Goal: Information Seeking & Learning: Learn about a topic

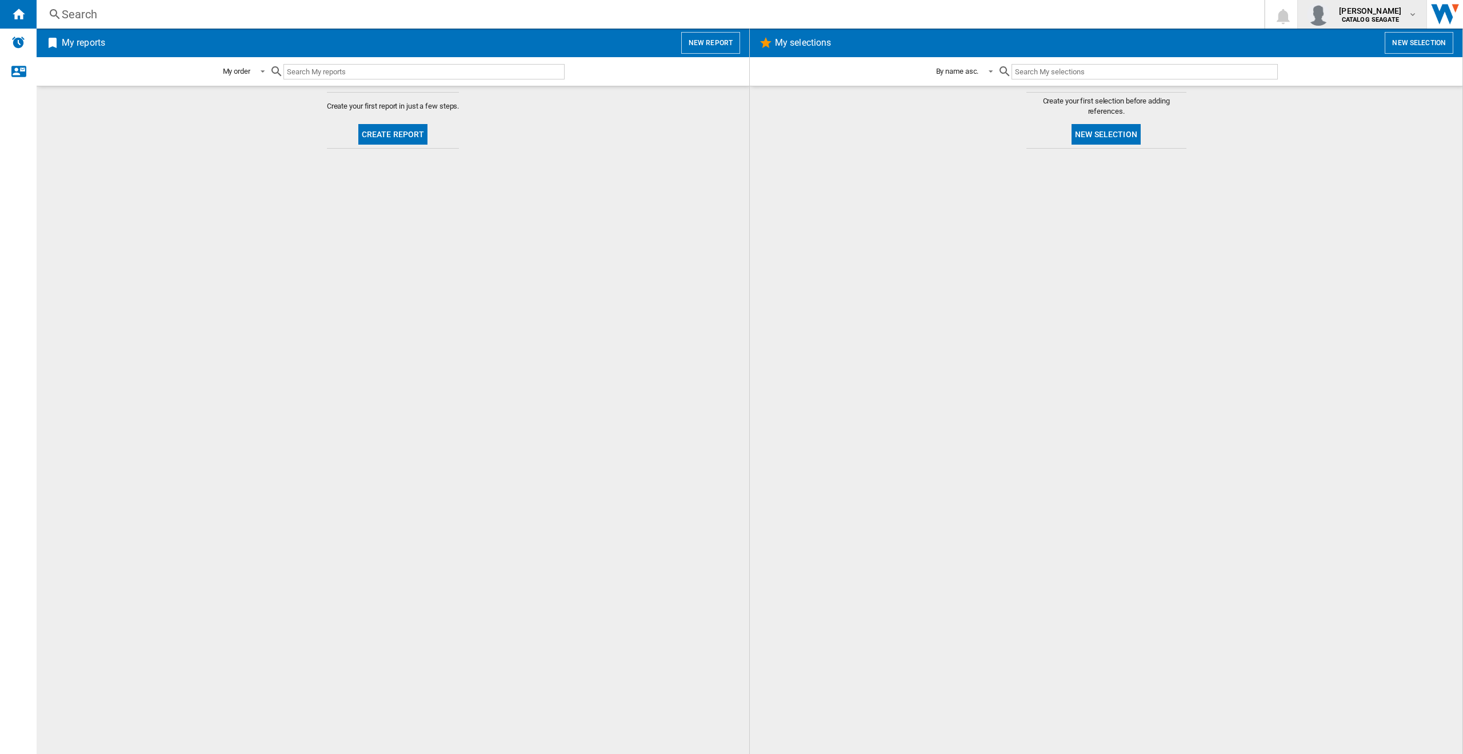
click at [1355, 19] on b "CATALOG SEAGATE" at bounding box center [1370, 19] width 57 height 7
click at [1351, 69] on button "My settings" at bounding box center [1363, 67] width 120 height 23
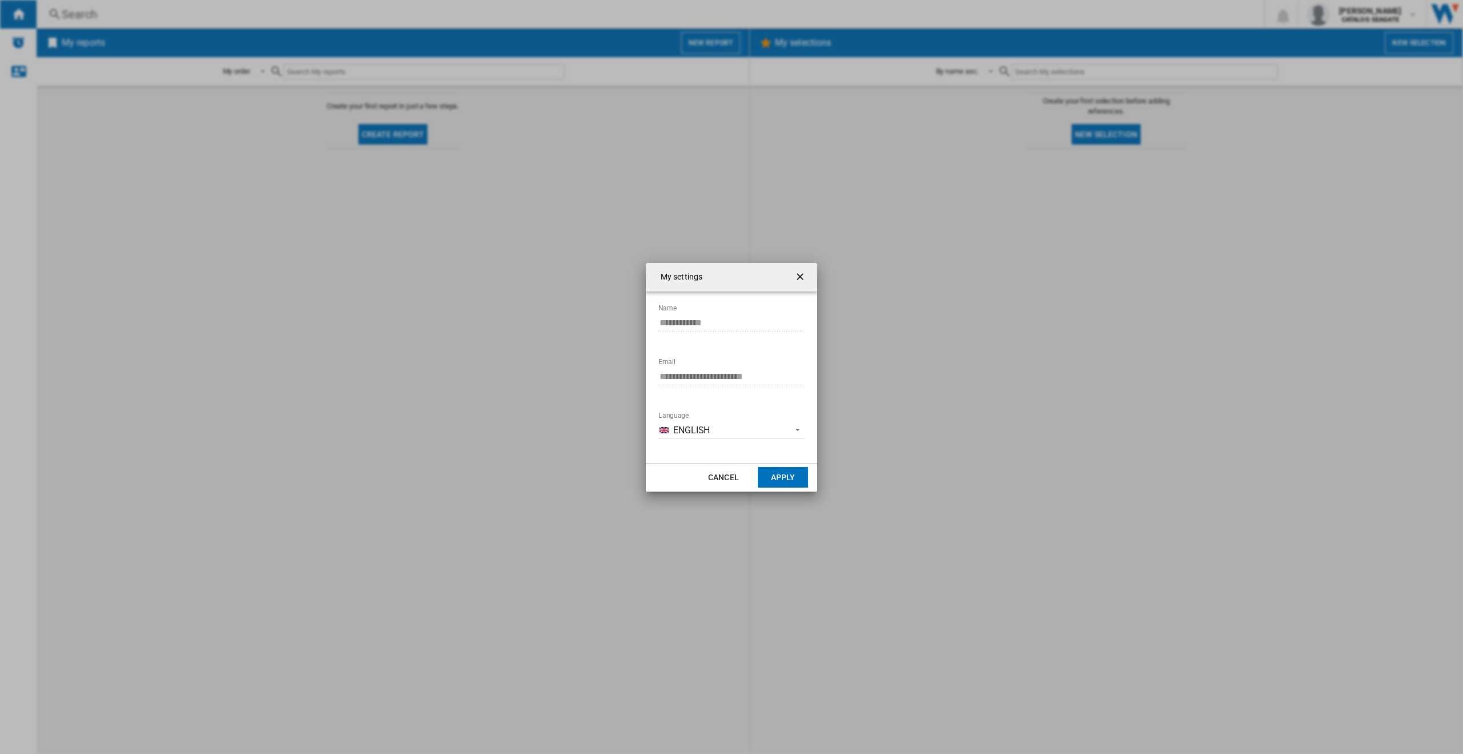
click at [724, 394] on md-input-container "**********" at bounding box center [731, 383] width 149 height 33
click at [734, 478] on button "Cancel" at bounding box center [723, 477] width 50 height 21
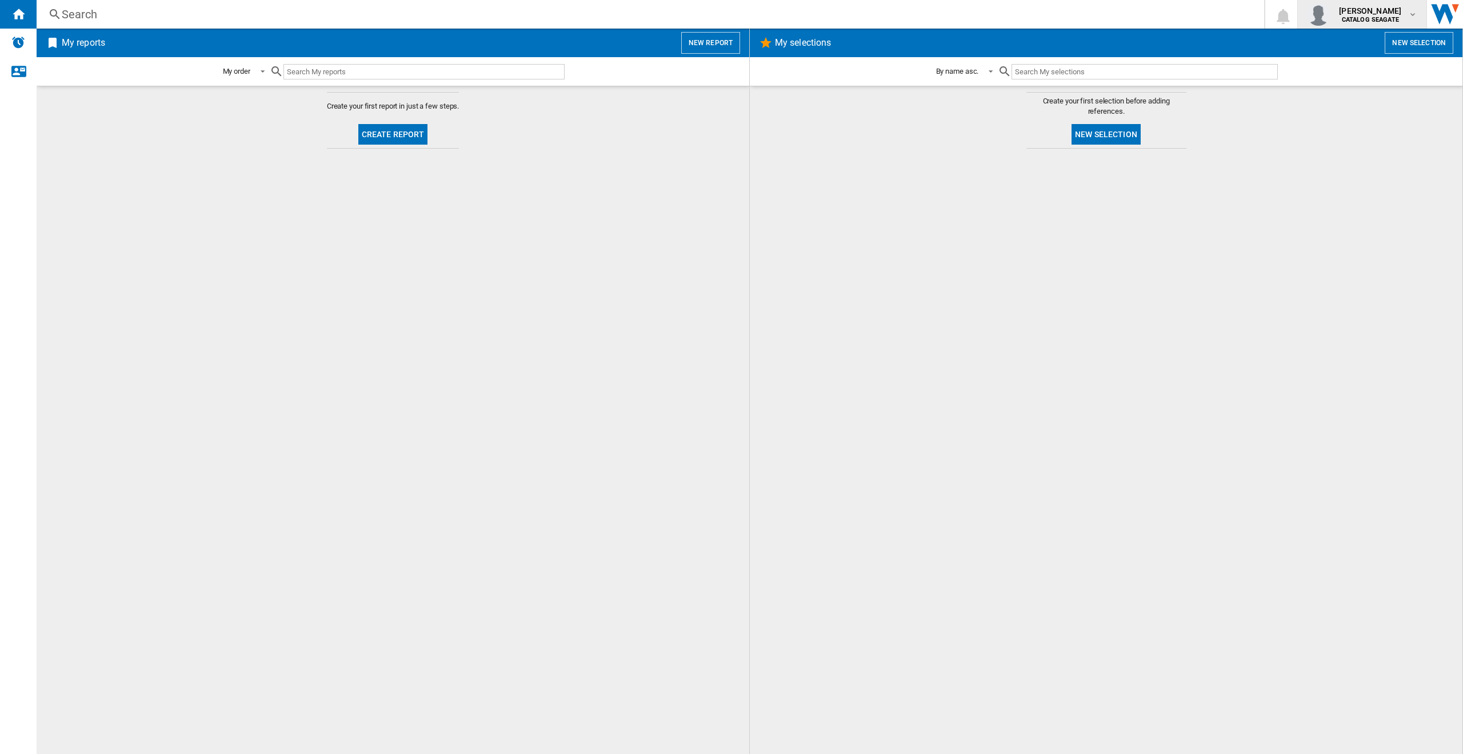
click at [1361, 21] on b "CATALOG SEAGATE" at bounding box center [1370, 19] width 57 height 7
drag, startPoint x: 1182, startPoint y: 237, endPoint x: 1193, endPoint y: 205, distance: 33.3
click at [1183, 237] on md-backdrop at bounding box center [731, 377] width 1463 height 754
click at [780, 41] on h2 "My selections" at bounding box center [803, 43] width 61 height 22
click at [13, 70] on ng-md-icon "Contact us" at bounding box center [18, 71] width 14 height 14
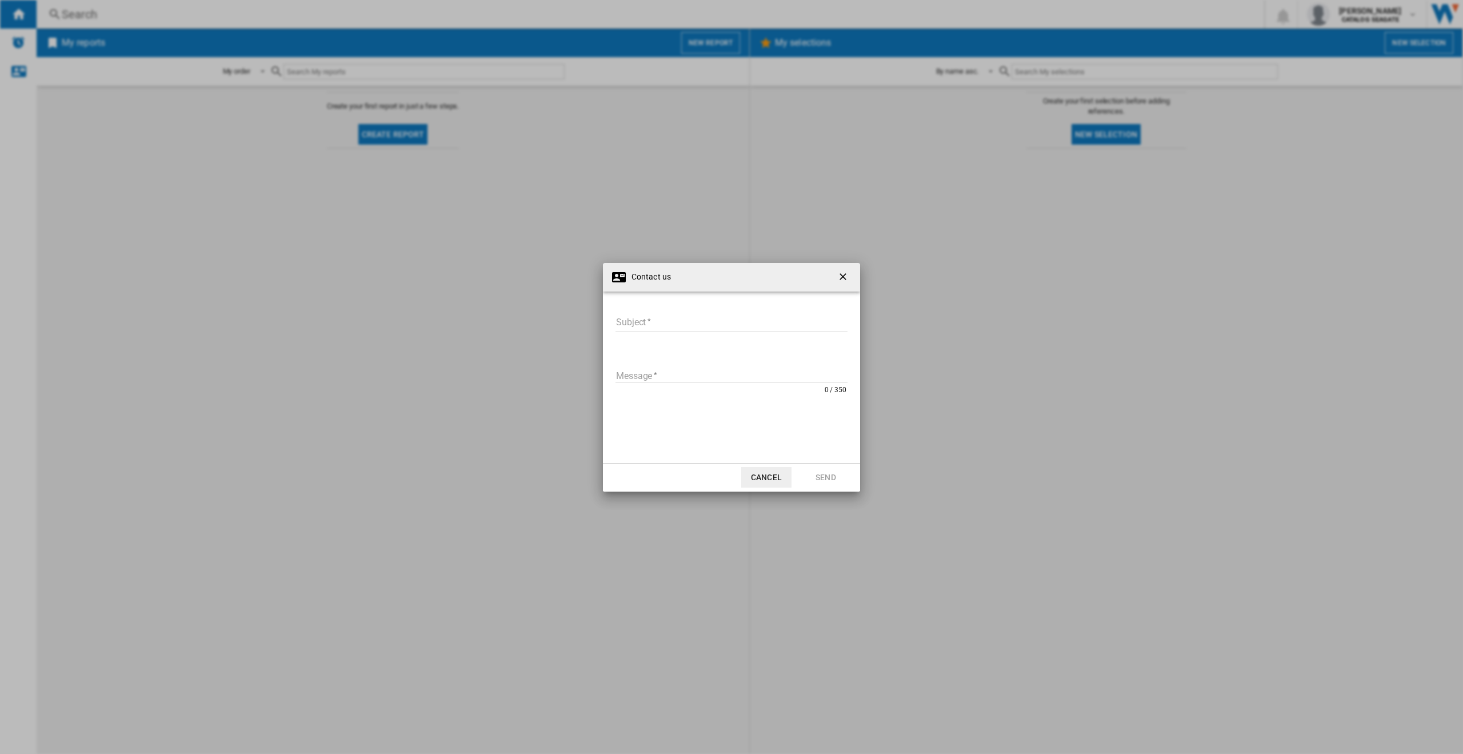
click at [840, 273] on ng-md-icon "getI18NText('BUTTONS.CLOSE_DIALOG')" at bounding box center [844, 278] width 14 height 14
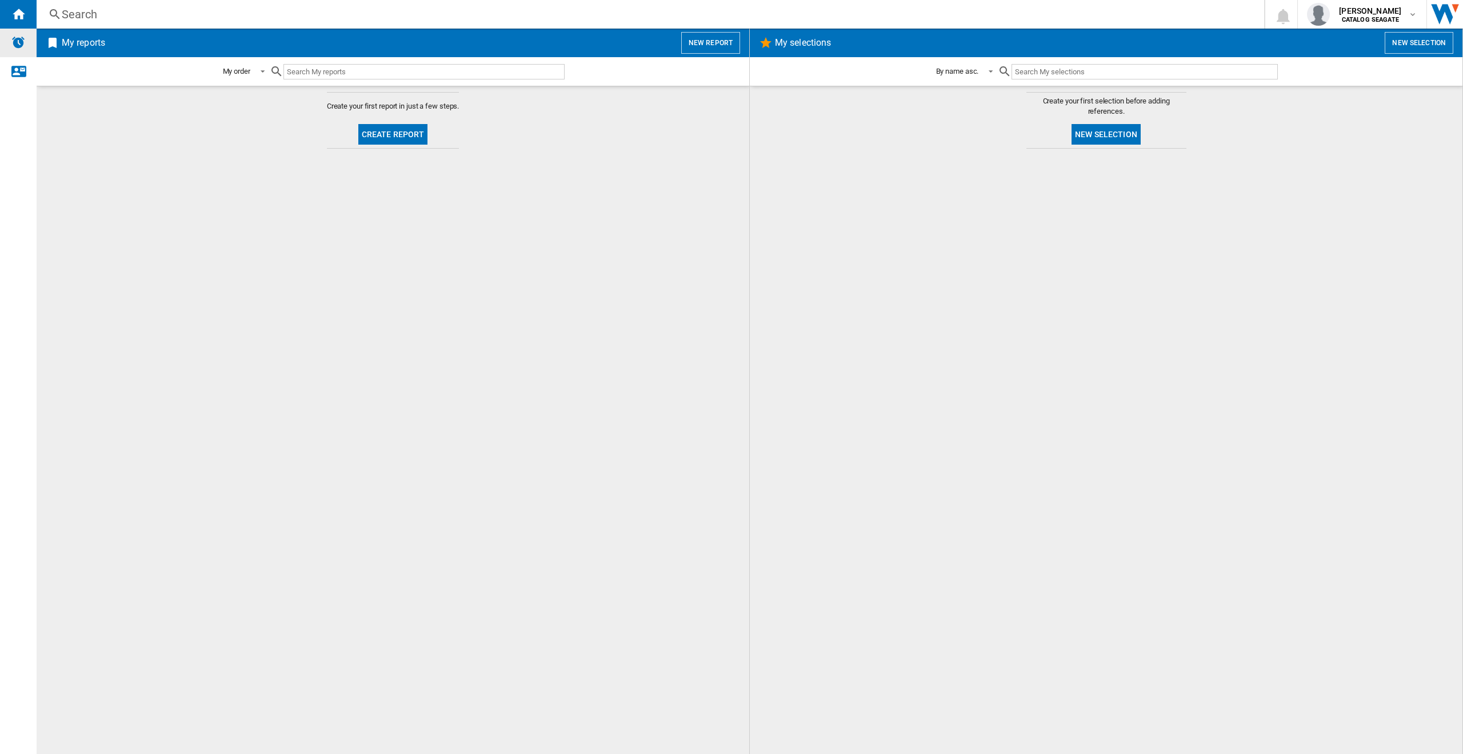
click at [14, 37] on img "Alerts" at bounding box center [18, 42] width 14 height 14
click at [634, 178] on md-content "Create your first report in just a few steps. Create report" at bounding box center [393, 420] width 713 height 668
click at [389, 146] on span "Create report" at bounding box center [393, 135] width 79 height 28
click at [406, 124] on button "Create report" at bounding box center [393, 134] width 70 height 21
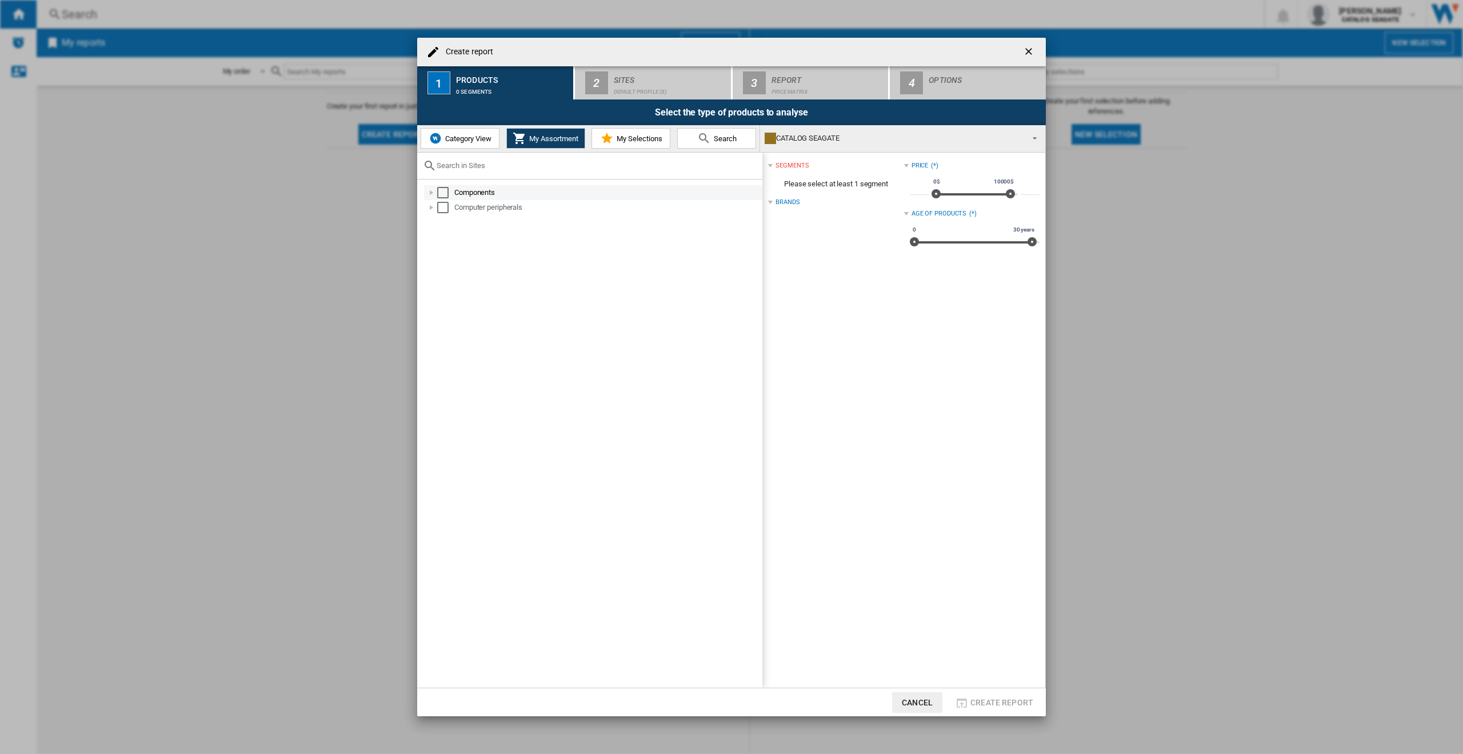
click at [427, 193] on div at bounding box center [431, 192] width 11 height 11
click at [429, 191] on div at bounding box center [431, 192] width 11 height 11
click at [474, 134] on span "Category View" at bounding box center [466, 138] width 49 height 9
click at [422, 196] on div at bounding box center [425, 192] width 11 height 11
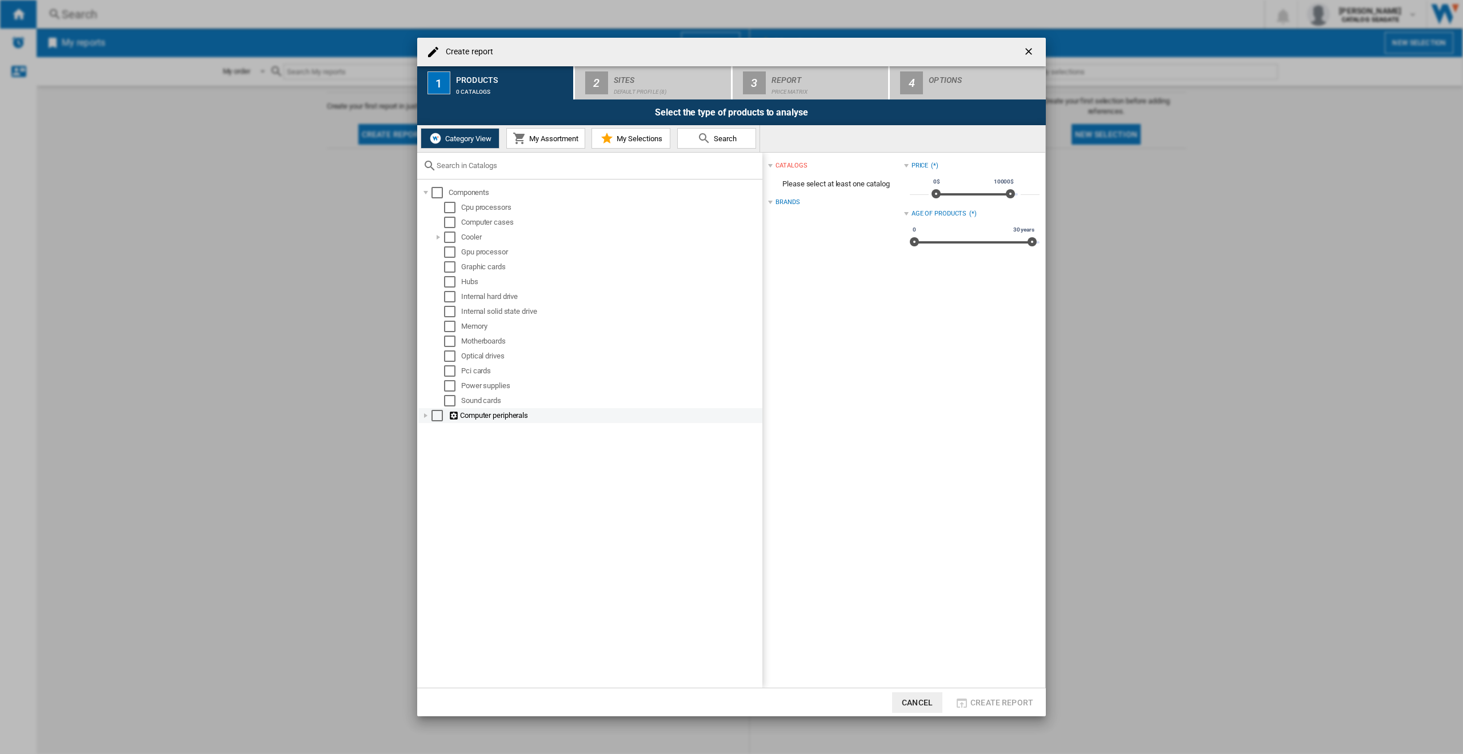
click at [426, 415] on div at bounding box center [425, 415] width 11 height 11
click at [443, 521] on div at bounding box center [438, 519] width 11 height 11
click at [458, 536] on div "Select" at bounding box center [462, 534] width 11 height 11
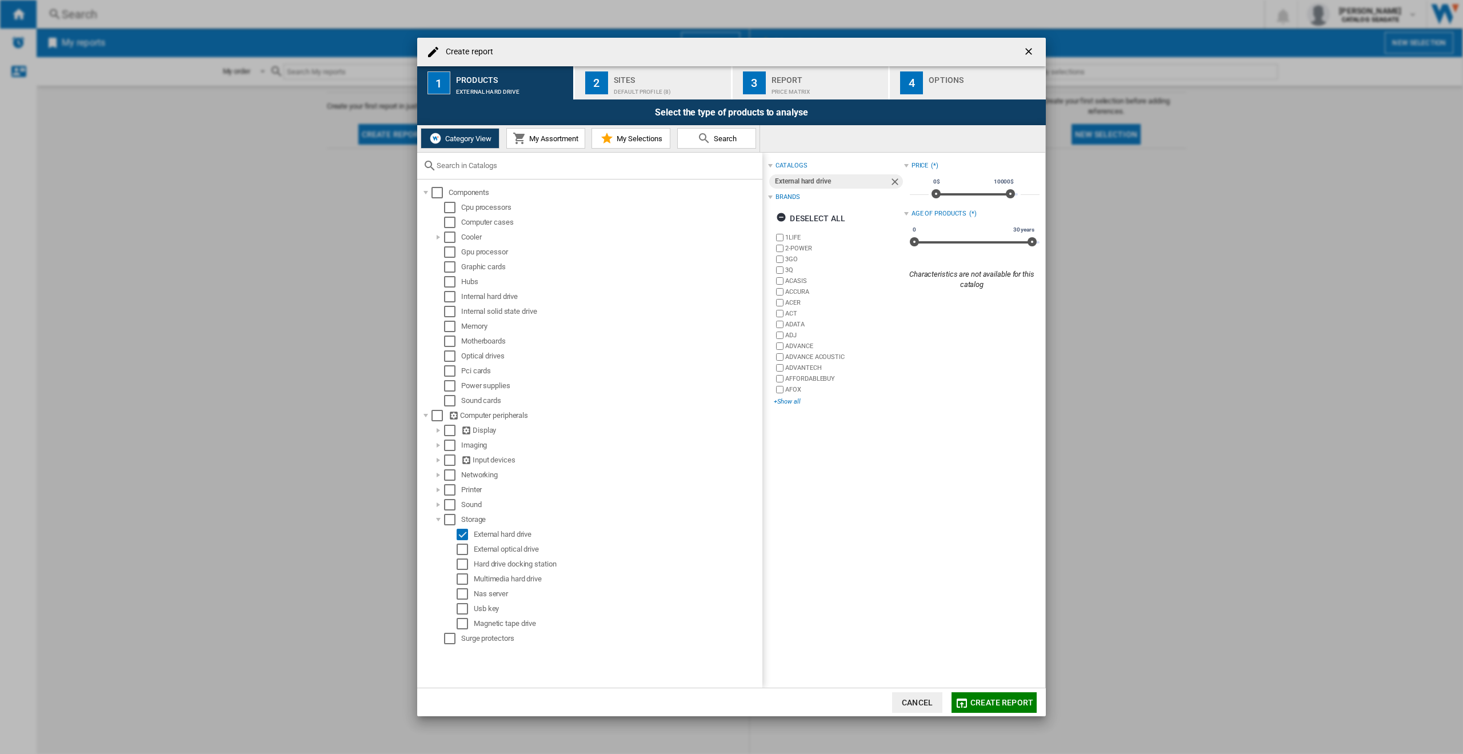
click at [790, 401] on div "+Show all" at bounding box center [839, 401] width 130 height 9
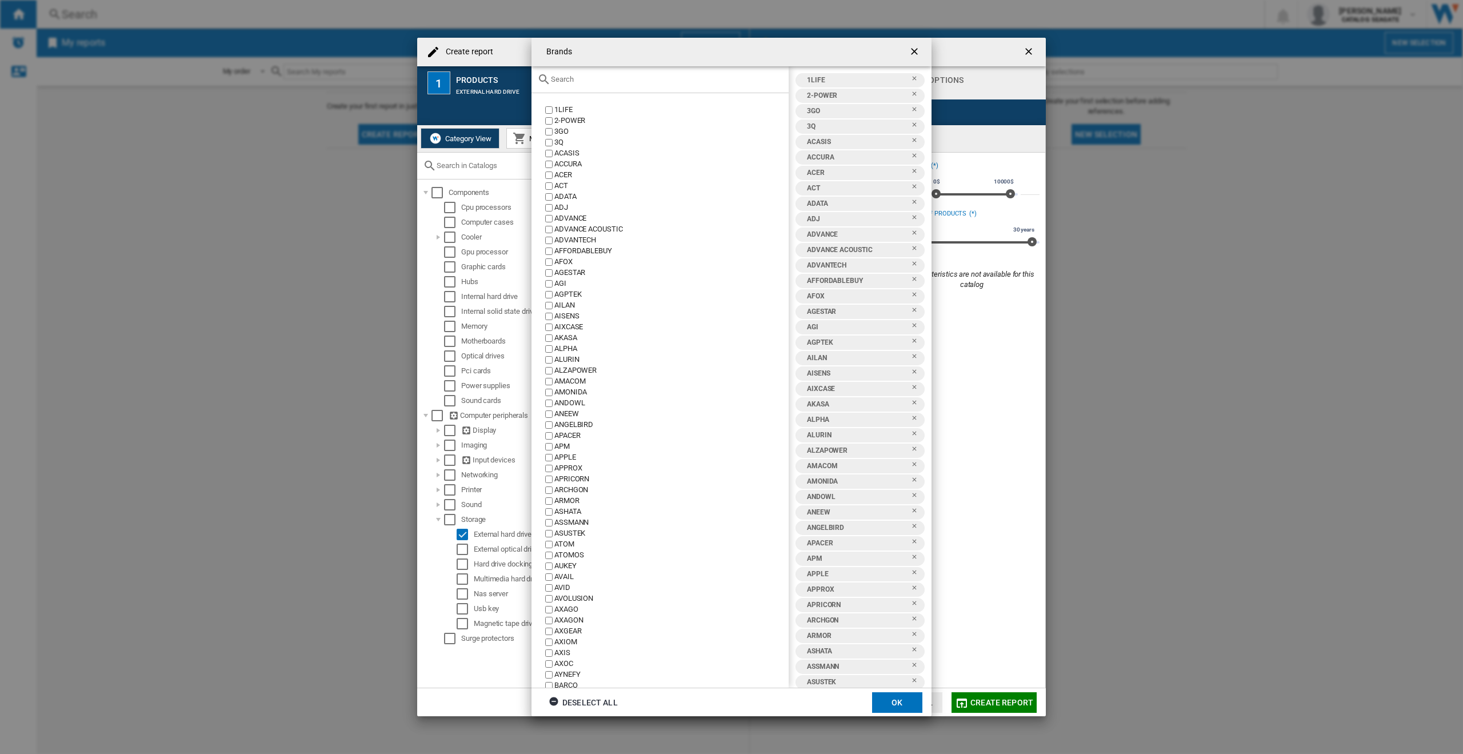
click at [908, 706] on button "OK" at bounding box center [897, 702] width 50 height 21
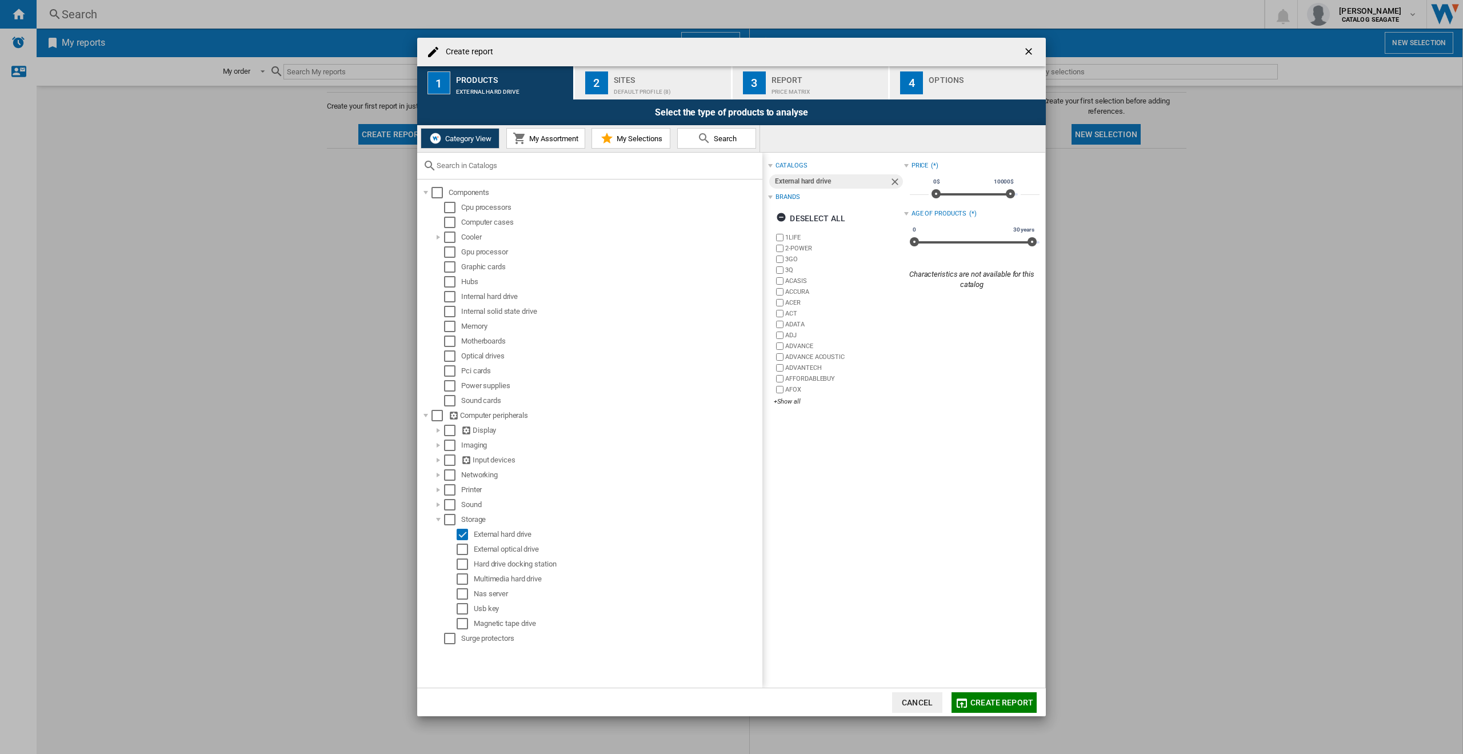
click at [1003, 705] on span "Create report" at bounding box center [1001, 702] width 63 height 9
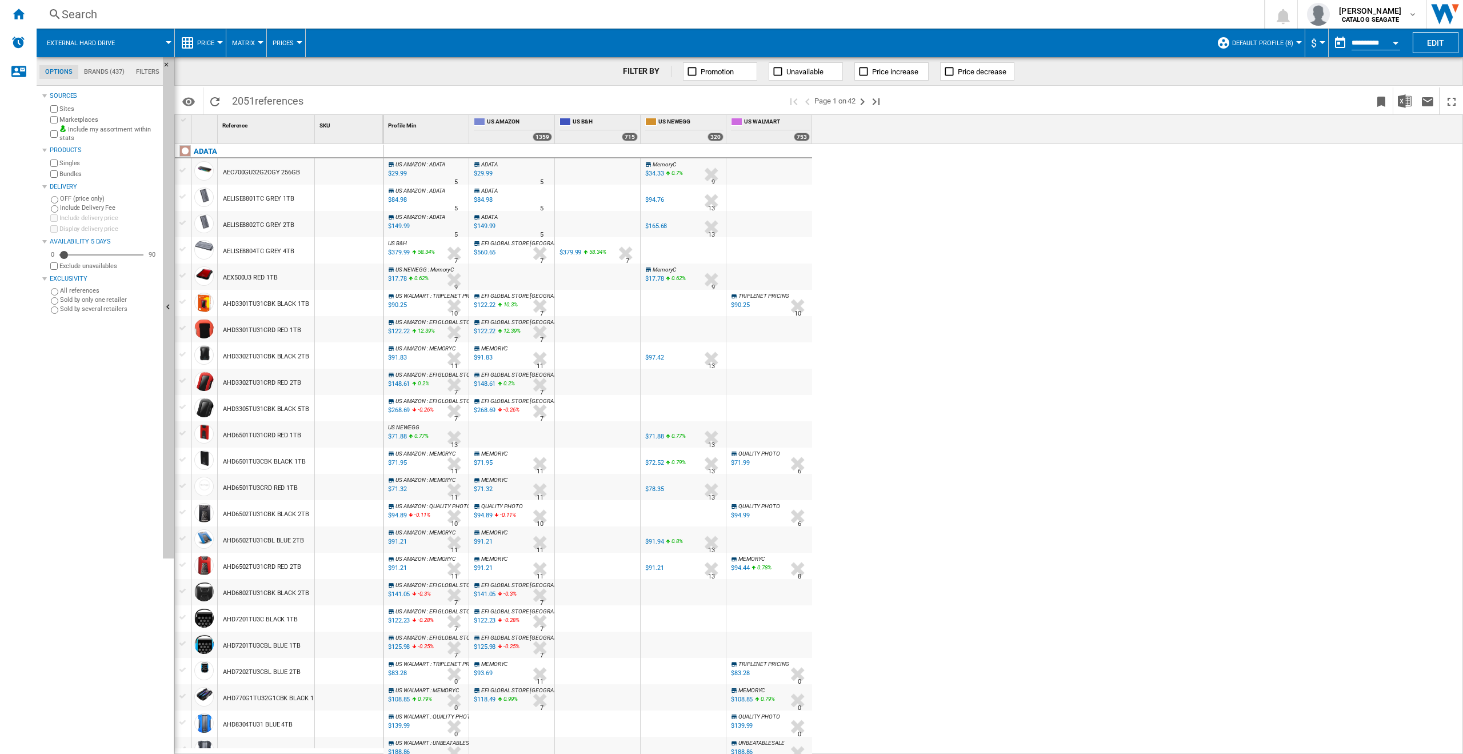
click at [129, 39] on div "External hard drive" at bounding box center [105, 43] width 126 height 29
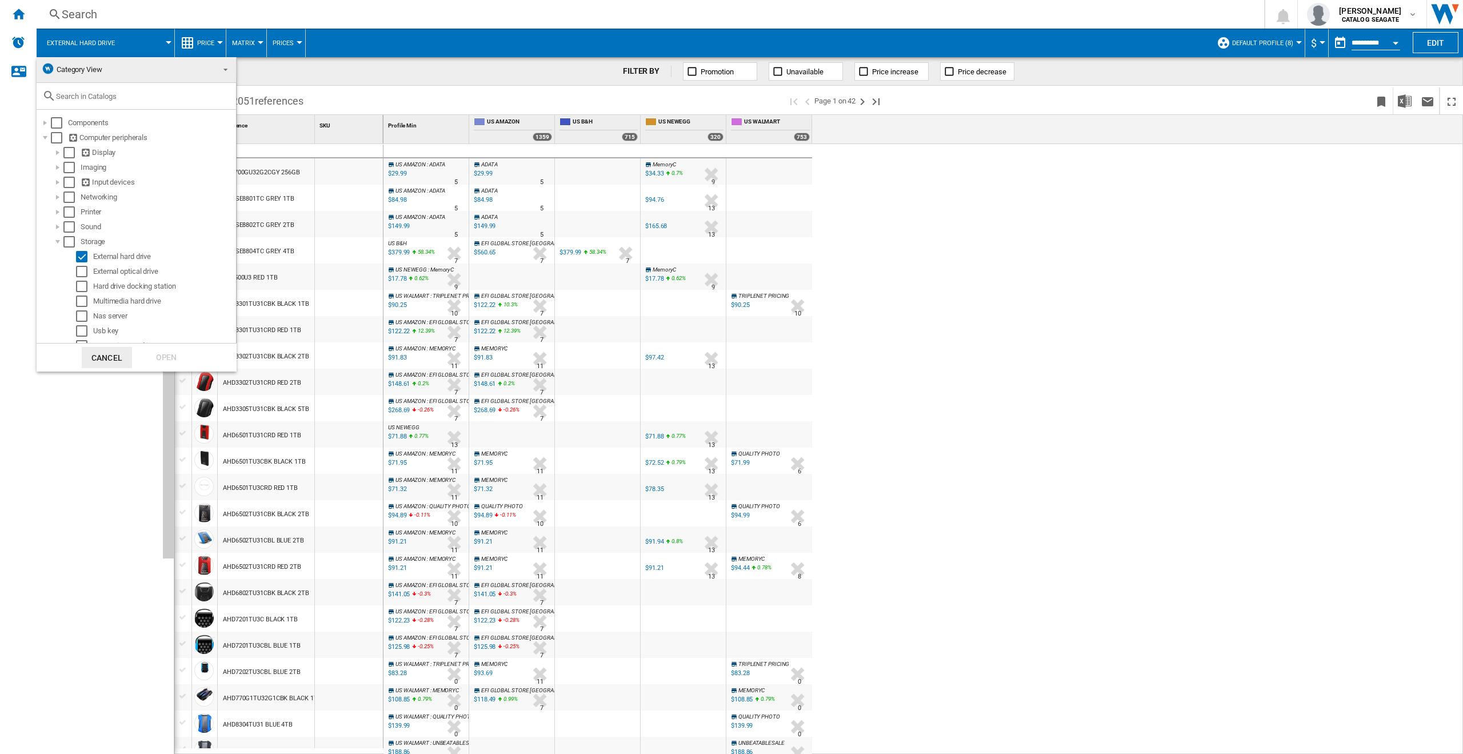
click at [128, 38] on md-backdrop at bounding box center [731, 377] width 1463 height 754
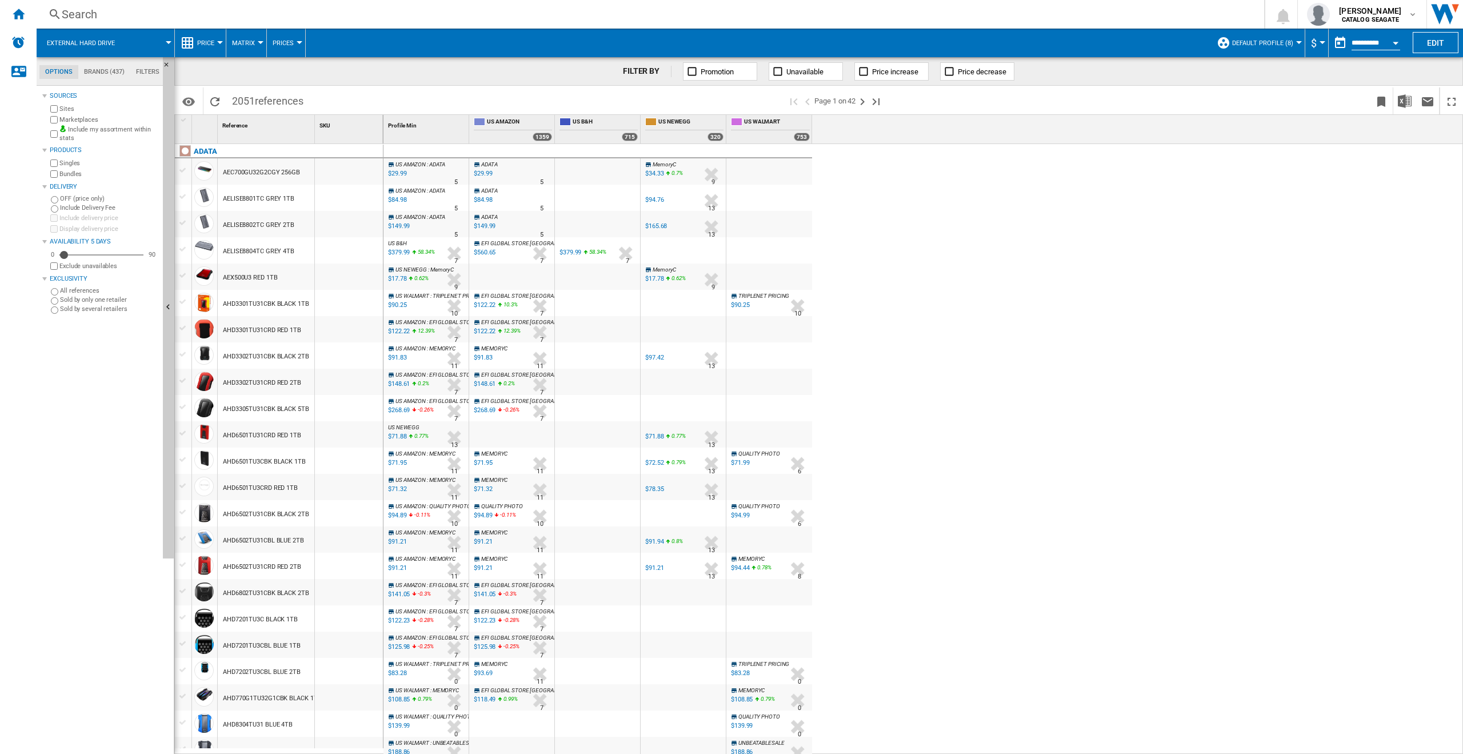
click at [81, 42] on span "External hard drive" at bounding box center [81, 42] width 68 height 7
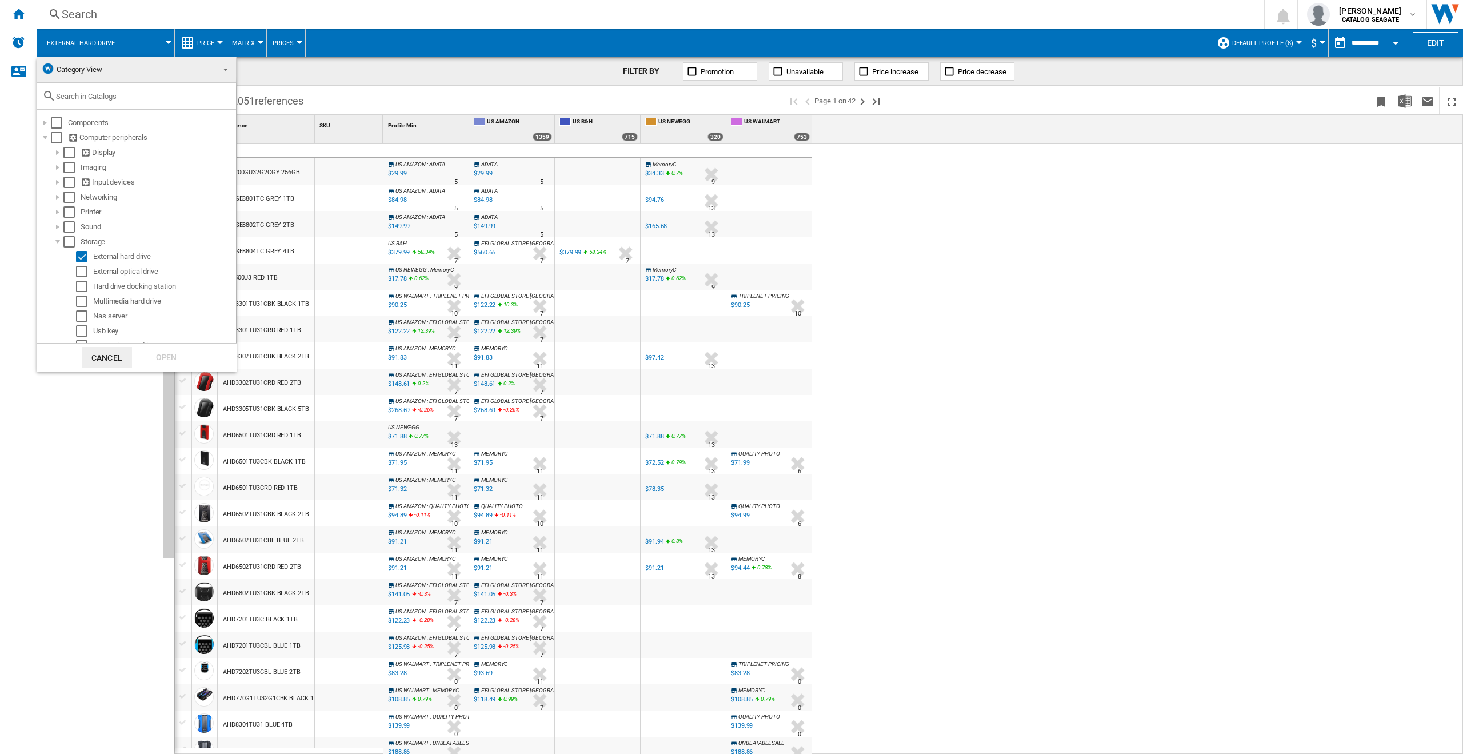
click at [81, 42] on md-backdrop at bounding box center [731, 377] width 1463 height 754
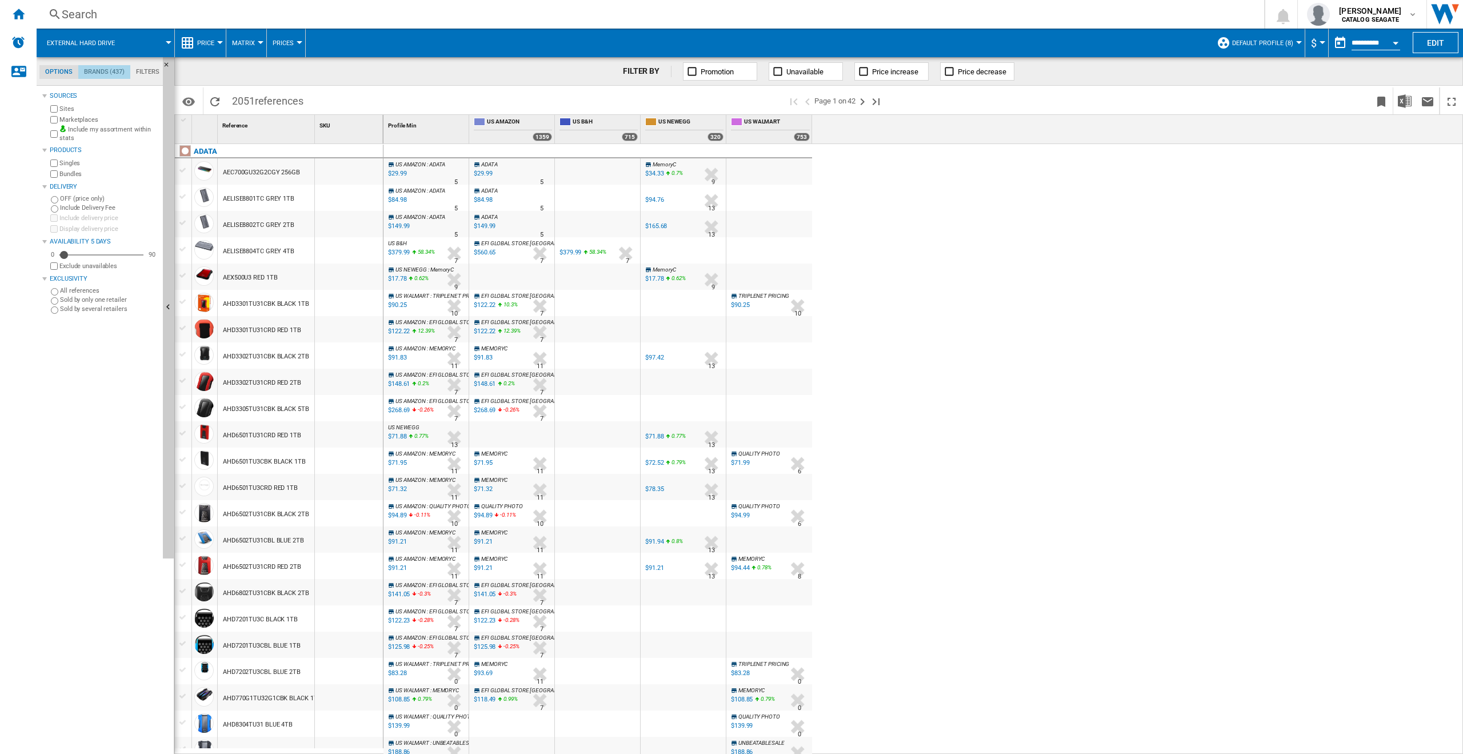
drag, startPoint x: 107, startPoint y: 65, endPoint x: 109, endPoint y: 73, distance: 7.8
click at [107, 66] on md-tab-item "Brands (437)" at bounding box center [104, 72] width 52 height 14
click at [63, 449] on div "+Show all" at bounding box center [103, 448] width 110 height 9
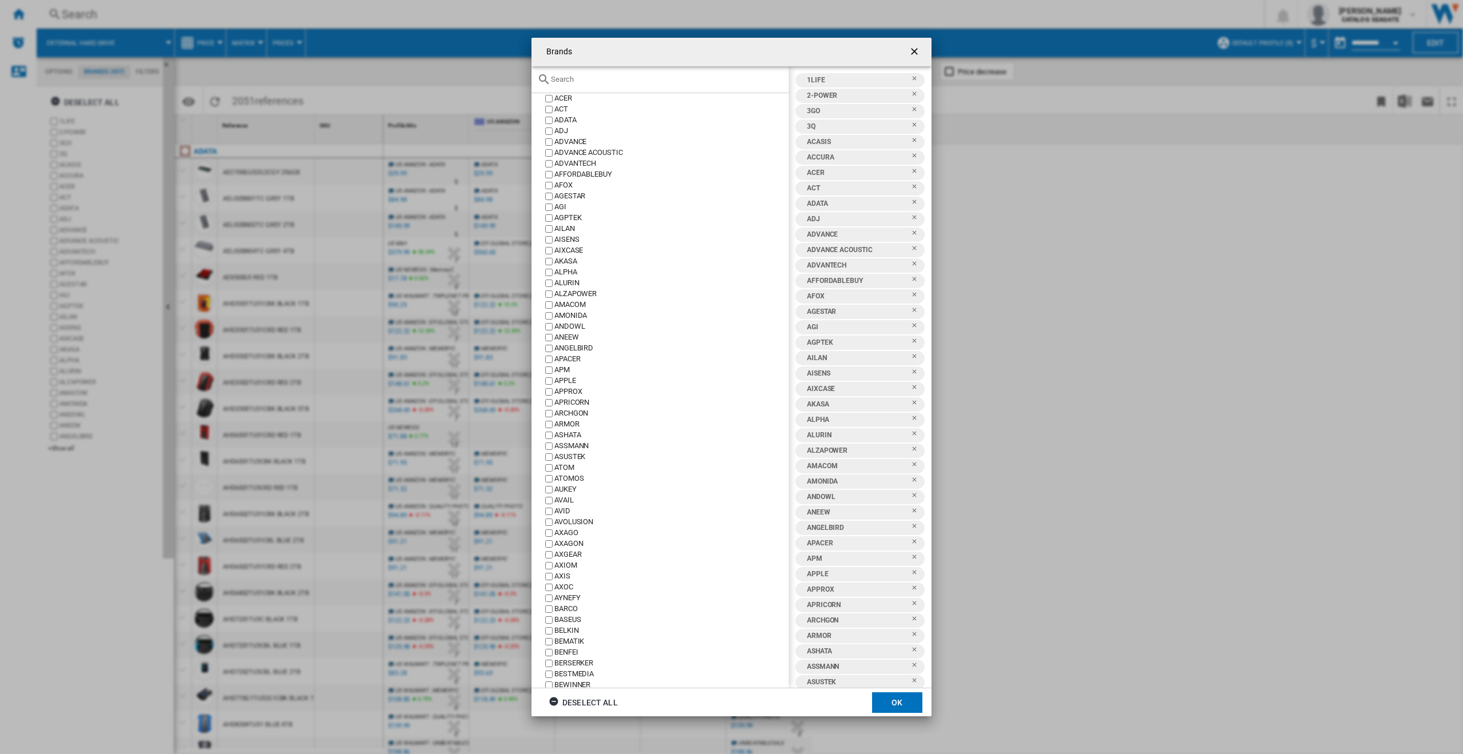
scroll to position [57, 0]
click at [569, 73] on div "Brands 1LIFE ..." at bounding box center [660, 79] width 257 height 27
click at [565, 82] on input "Brands 1LIFE ..." at bounding box center [667, 79] width 232 height 9
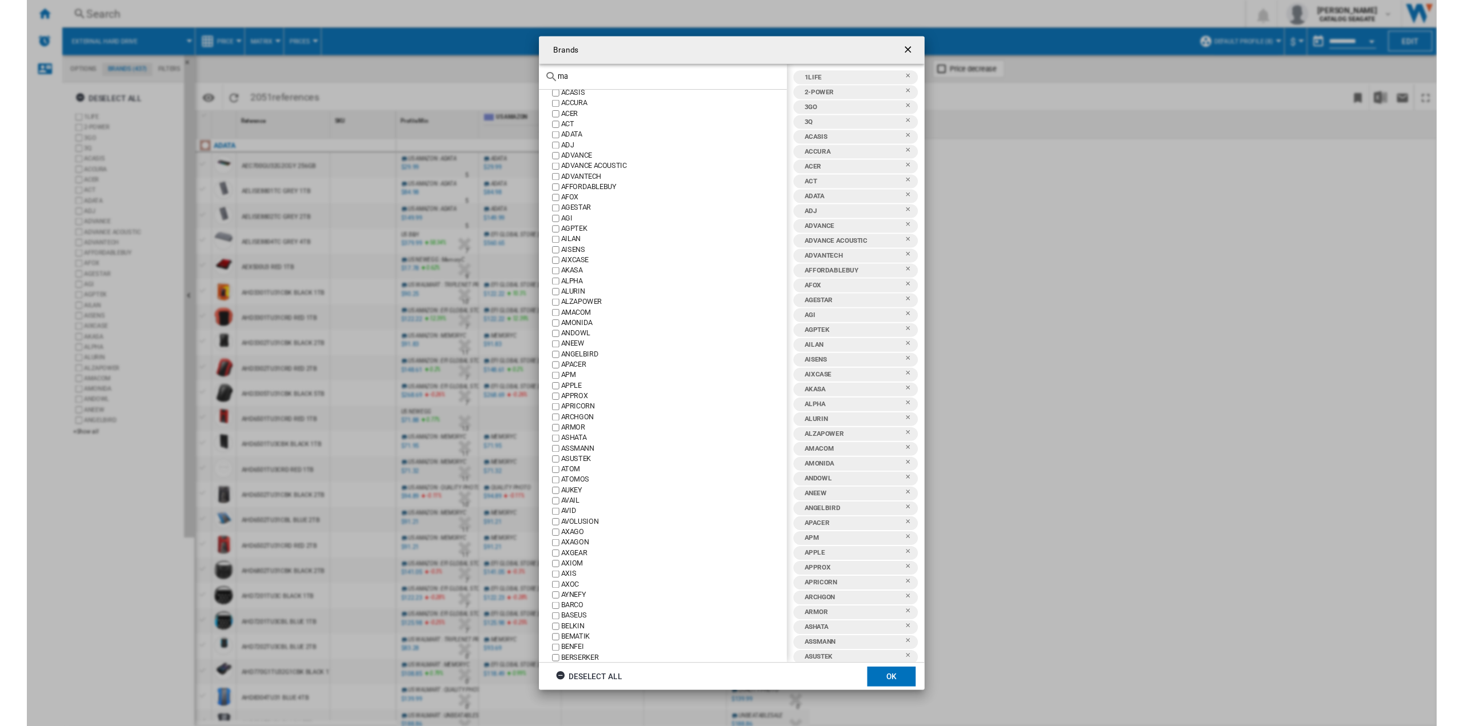
scroll to position [0, 0]
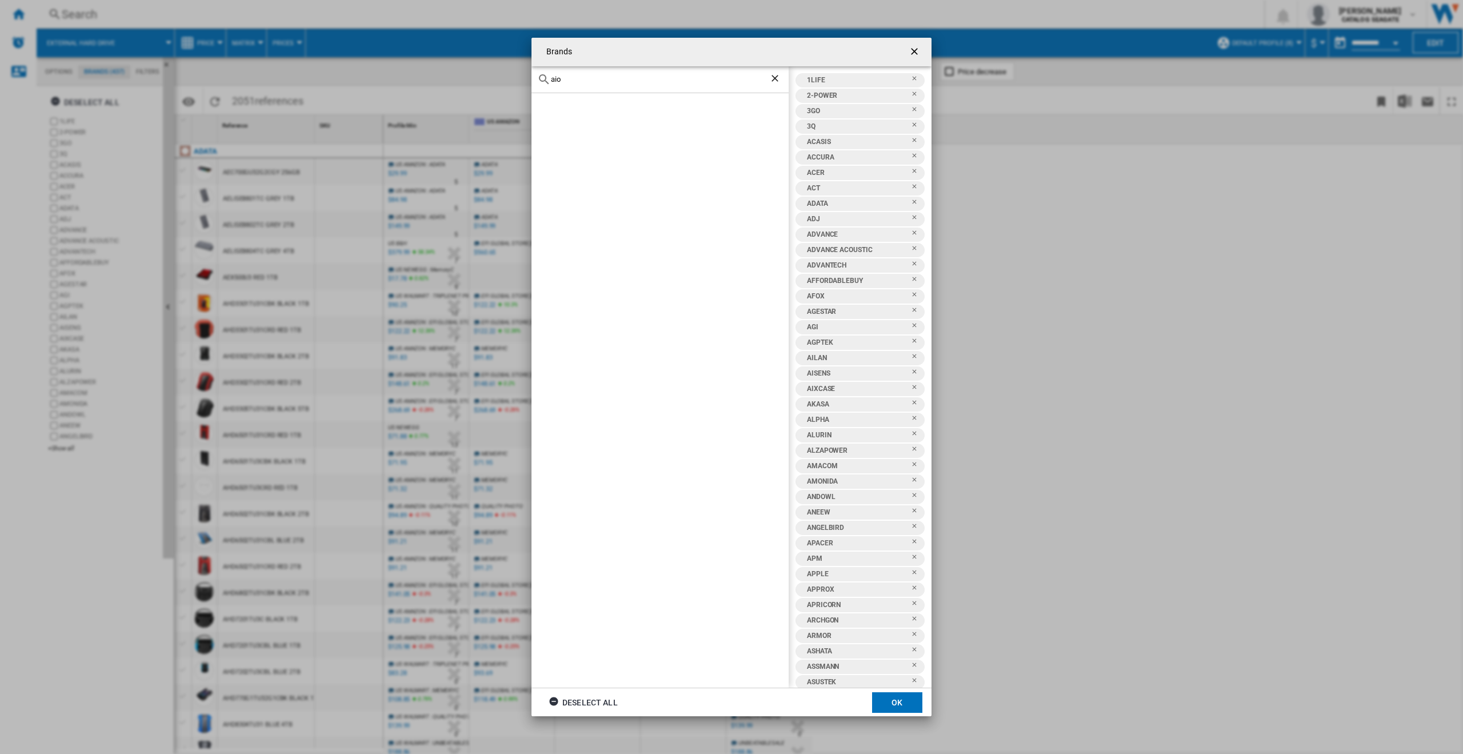
type input "u"
type input "a"
type input "t"
type input "modus"
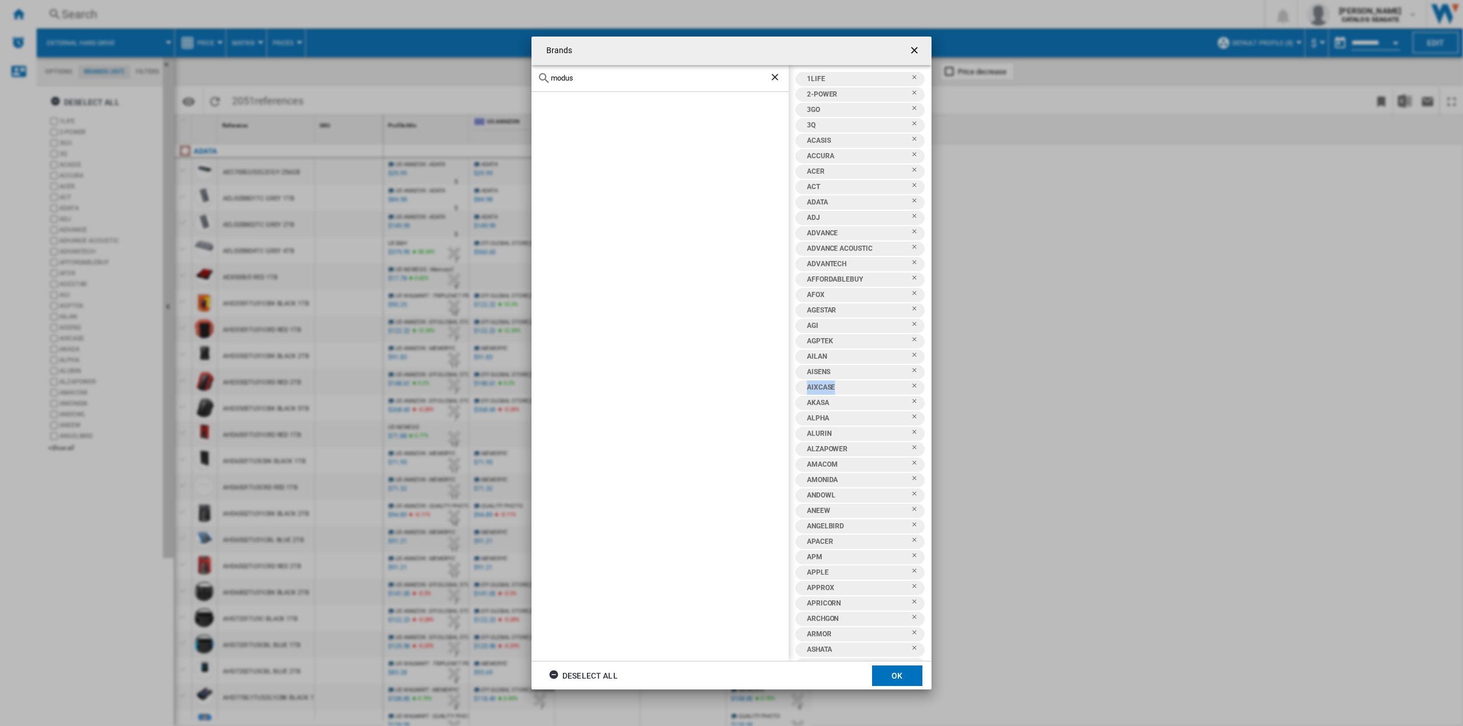
click at [1081, 380] on div "Brands modus 1LIFE 2-POWER 3GO 3Q ACASIS ACCURA ACER ACT ADATA ADJ ADVANCE ADVA…" at bounding box center [731, 363] width 1463 height 726
click at [920, 53] on ng-md-icon "getI18NText('BUTTONS.CLOSE_DIALOG')" at bounding box center [916, 52] width 14 height 14
